Goal: Navigation & Orientation: Find specific page/section

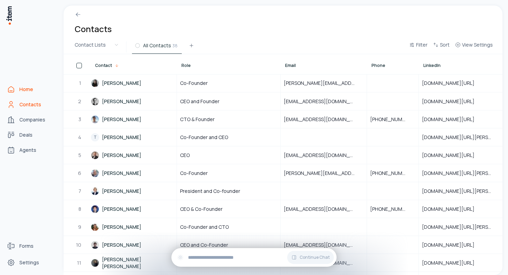
click at [16, 84] on link "Home" at bounding box center [30, 90] width 52 height 14
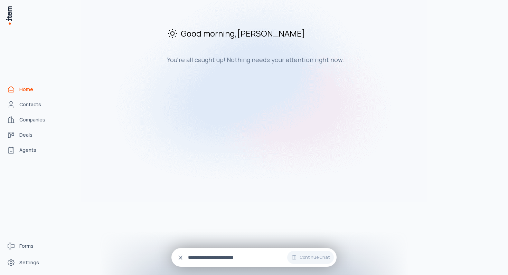
click at [232, 259] on input "text" at bounding box center [259, 258] width 143 height 8
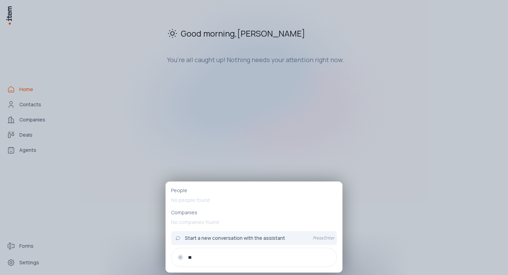
type input "*"
drag, startPoint x: 222, startPoint y: 214, endPoint x: 244, endPoint y: 135, distance: 81.7
click at [222, 214] on p "Companies" at bounding box center [254, 212] width 166 height 7
click at [242, 125] on div at bounding box center [254, 137] width 508 height 275
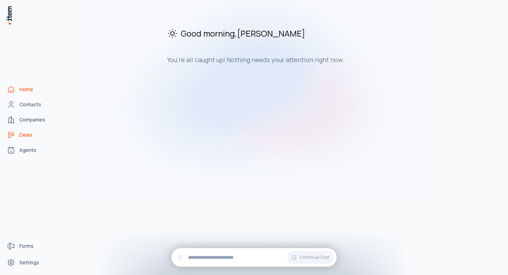
click at [17, 128] on link "Deals" at bounding box center [30, 135] width 52 height 14
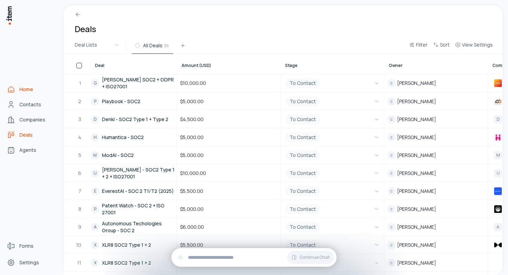
click at [11, 85] on icon "Home" at bounding box center [11, 89] width 8 height 8
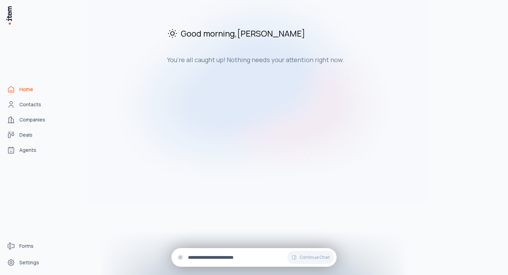
click at [227, 254] on input "text" at bounding box center [259, 258] width 143 height 8
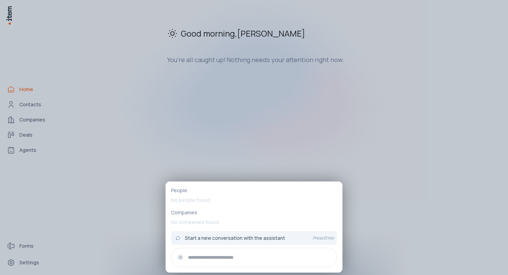
click at [291, 163] on div at bounding box center [254, 137] width 508 height 275
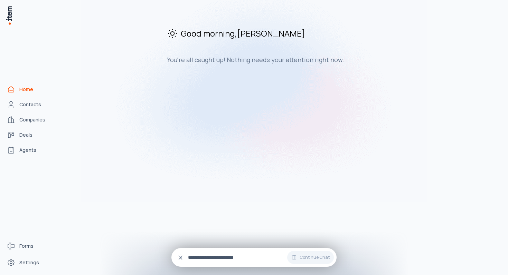
click at [213, 256] on input "text" at bounding box center [259, 258] width 143 height 8
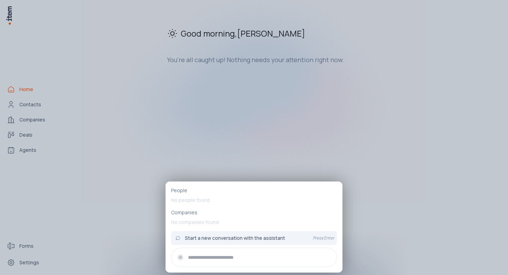
click at [245, 136] on div at bounding box center [254, 137] width 508 height 275
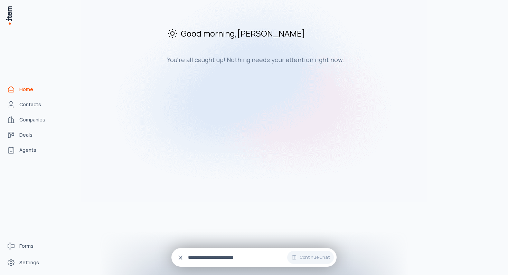
click at [223, 256] on input "text" at bounding box center [259, 258] width 143 height 8
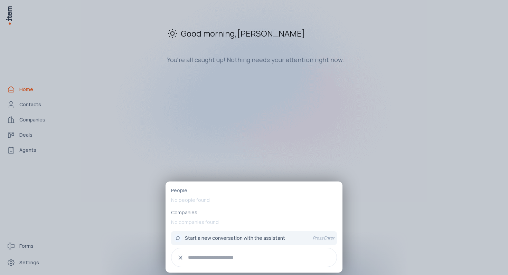
click at [216, 162] on div at bounding box center [254, 137] width 508 height 275
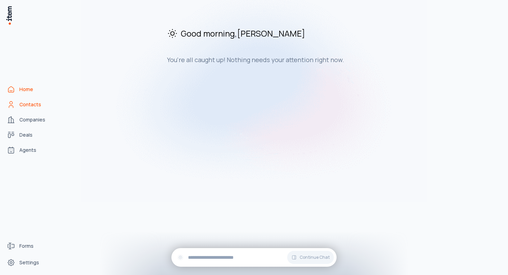
click at [19, 105] on link "Contacts" at bounding box center [30, 105] width 52 height 14
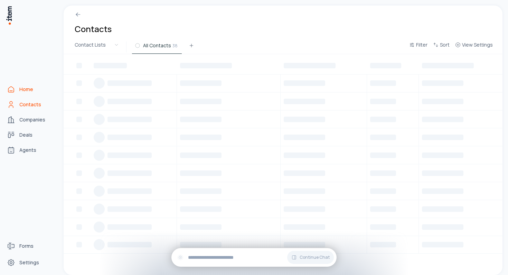
click at [19, 85] on link "Home" at bounding box center [30, 90] width 52 height 14
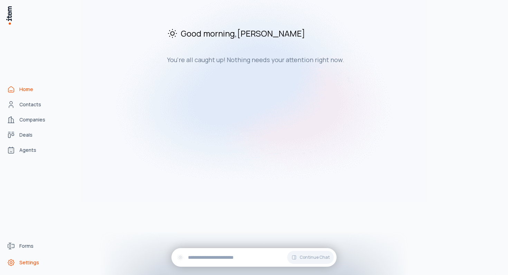
click at [30, 260] on span "Settings" at bounding box center [29, 262] width 20 height 7
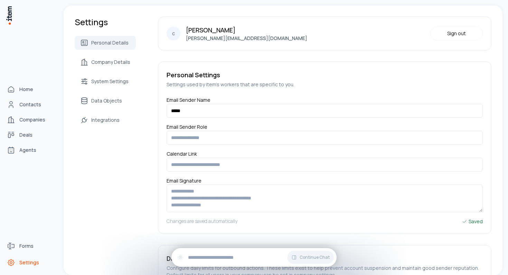
click at [4, 266] on link "Settings" at bounding box center [30, 263] width 52 height 14
click at [28, 83] on link "Home" at bounding box center [30, 90] width 52 height 14
